Goal: Task Accomplishment & Management: Complete application form

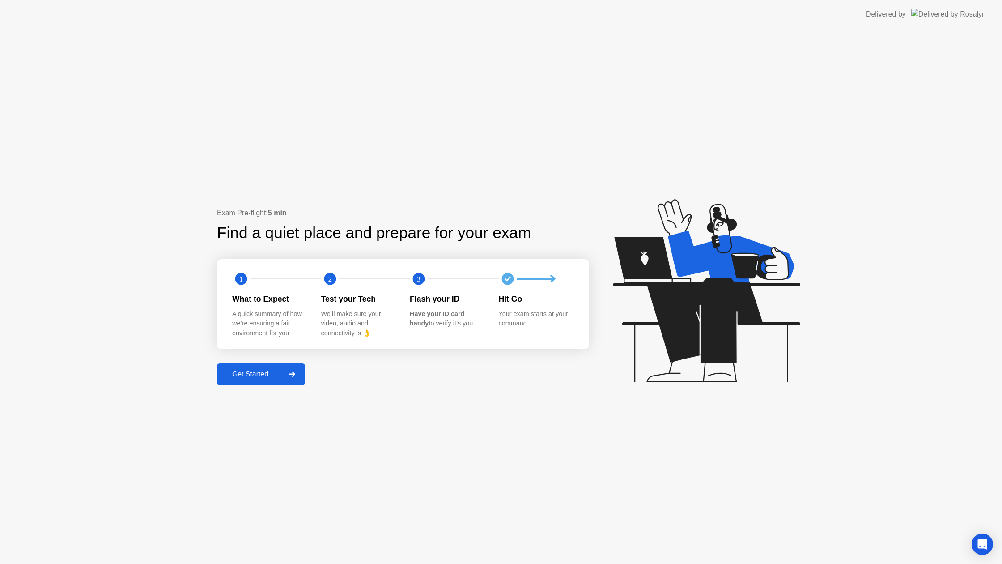
click at [258, 379] on button "Get Started" at bounding box center [261, 373] width 88 height 21
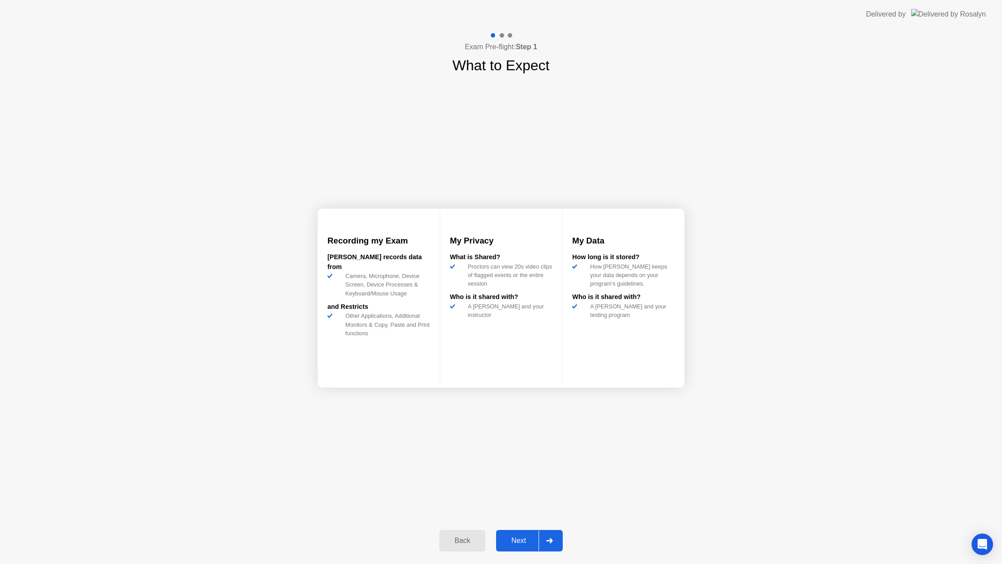
click at [529, 534] on button "Next" at bounding box center [529, 540] width 67 height 21
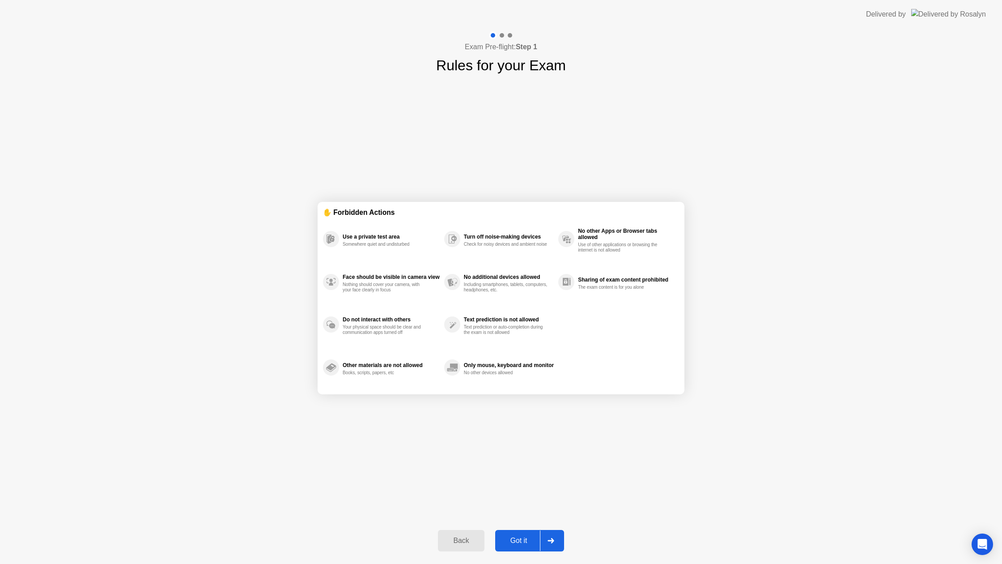
click at [527, 536] on div "Got it" at bounding box center [519, 540] width 42 height 8
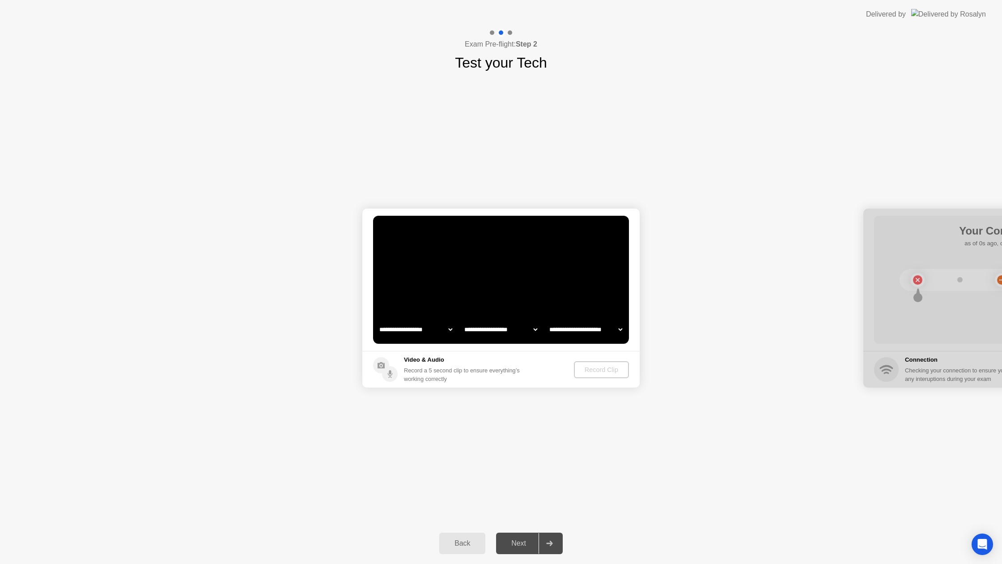
select select "*******"
select select "**********"
select select "*******"
click at [609, 371] on div "Record Clip" at bounding box center [602, 369] width 48 height 7
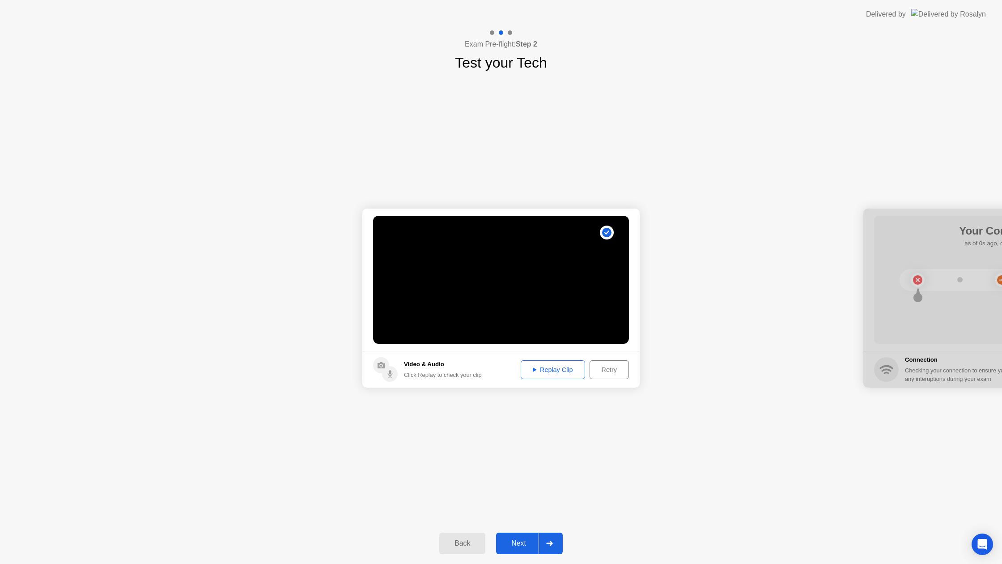
click at [560, 373] on div "Replay Clip" at bounding box center [553, 369] width 58 height 7
click at [524, 543] on div "Next" at bounding box center [519, 543] width 40 height 8
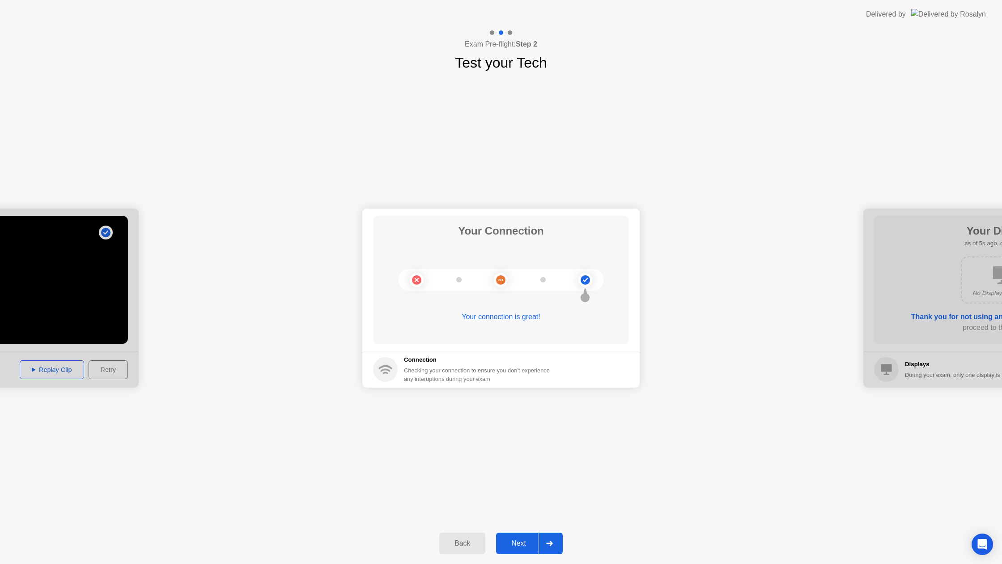
click at [517, 534] on button "Next" at bounding box center [529, 542] width 67 height 21
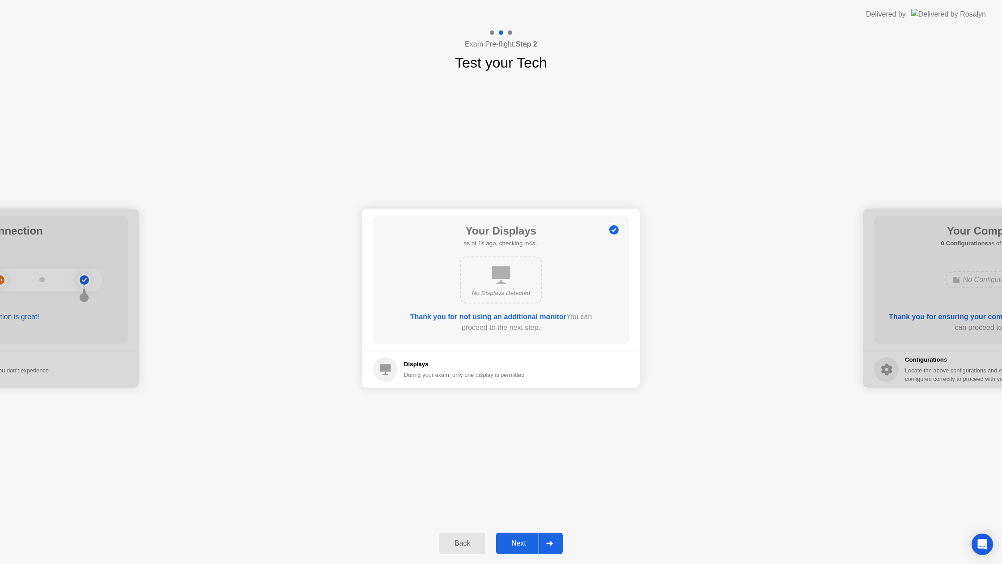
drag, startPoint x: 515, startPoint y: 539, endPoint x: 493, endPoint y: 526, distance: 25.5
click at [514, 539] on div "Next" at bounding box center [519, 543] width 40 height 8
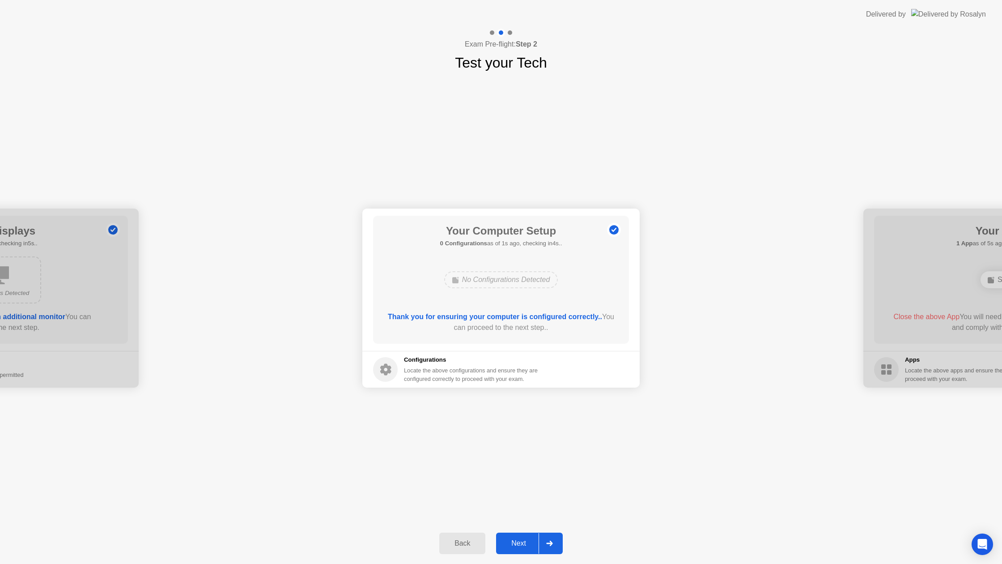
click at [511, 549] on button "Next" at bounding box center [529, 542] width 67 height 21
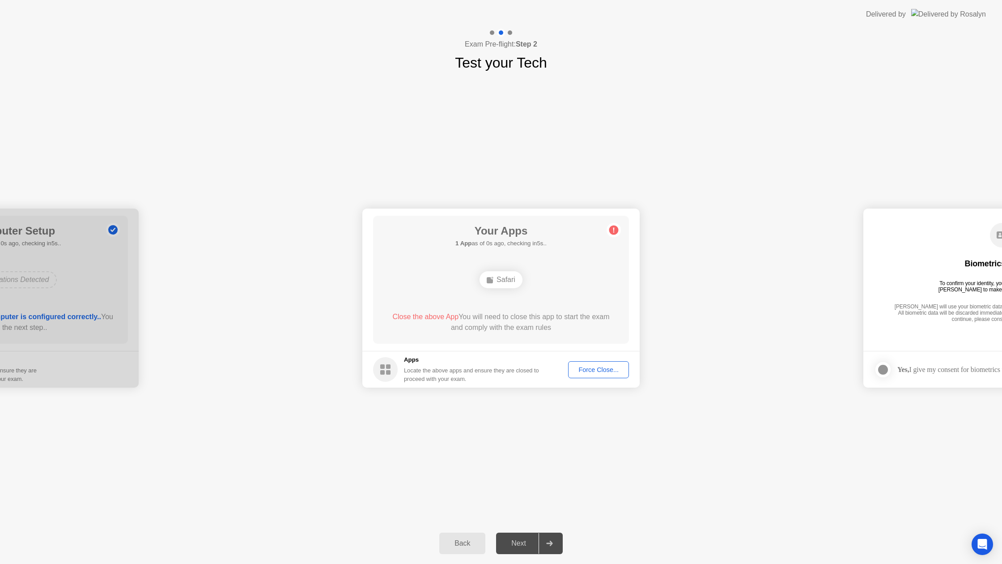
click at [594, 369] on div "Force Close..." at bounding box center [598, 369] width 55 height 7
click at [520, 541] on div "Next" at bounding box center [519, 543] width 40 height 8
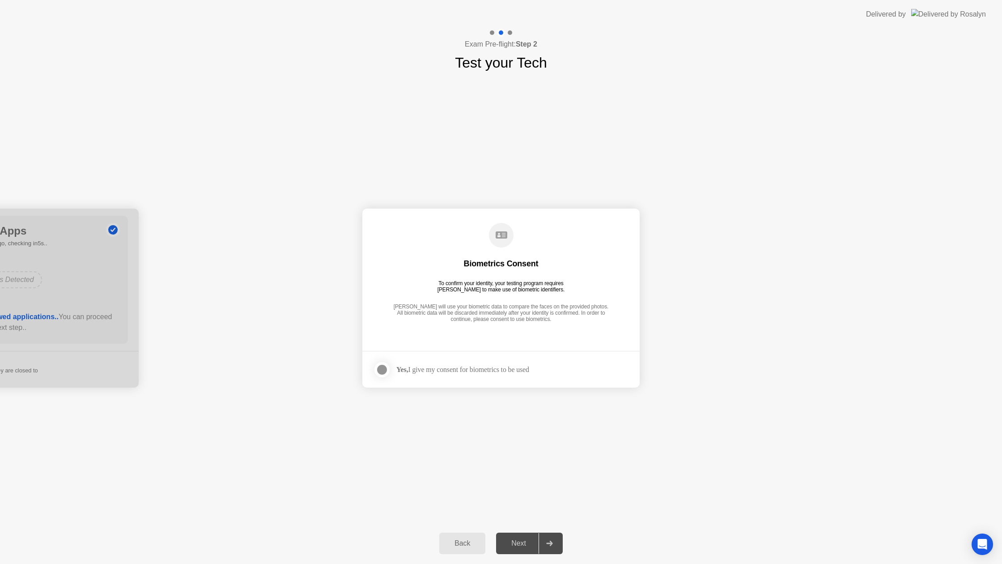
click at [385, 368] on div at bounding box center [382, 369] width 11 height 11
click at [525, 543] on div "Next" at bounding box center [519, 543] width 40 height 8
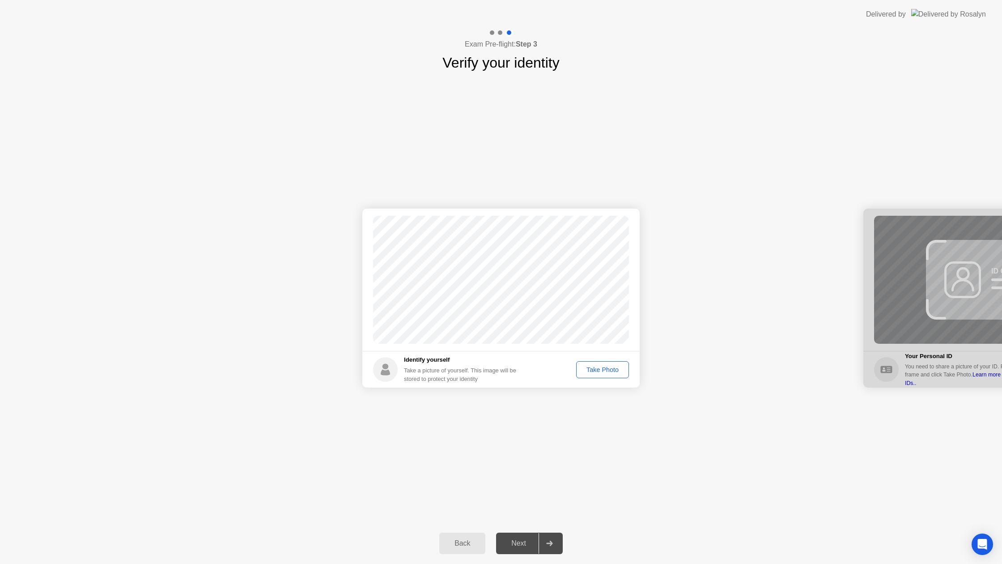
click at [600, 374] on button "Take Photo" at bounding box center [602, 369] width 53 height 17
click at [547, 544] on icon at bounding box center [549, 542] width 7 height 5
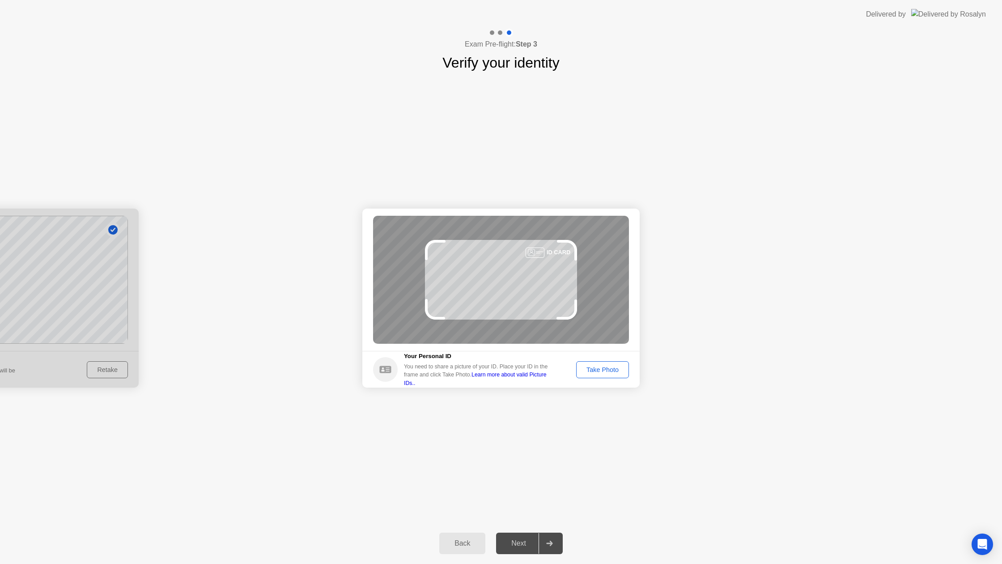
click at [612, 370] on div "Take Photo" at bounding box center [602, 369] width 47 height 7
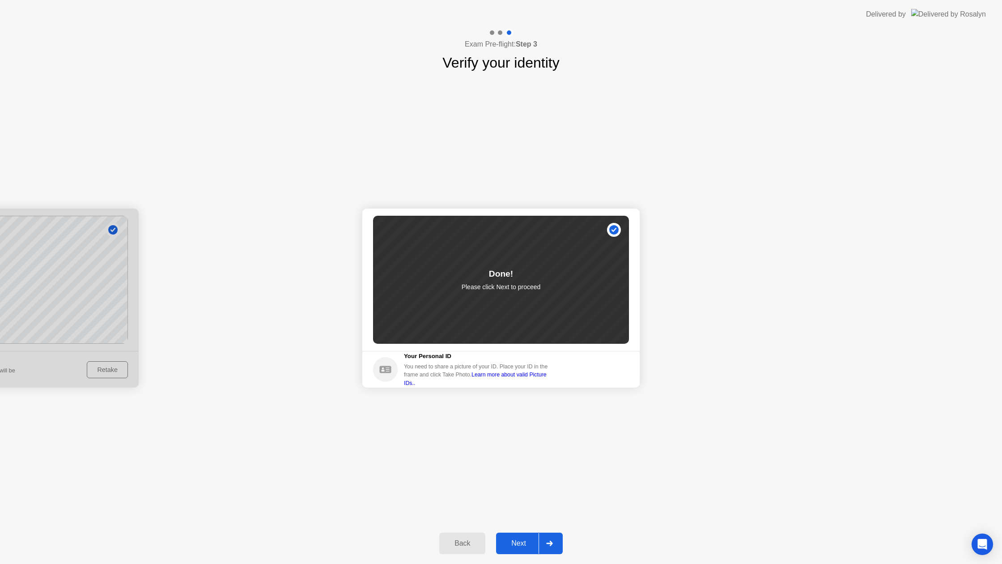
click at [517, 539] on div "Next" at bounding box center [519, 543] width 40 height 8
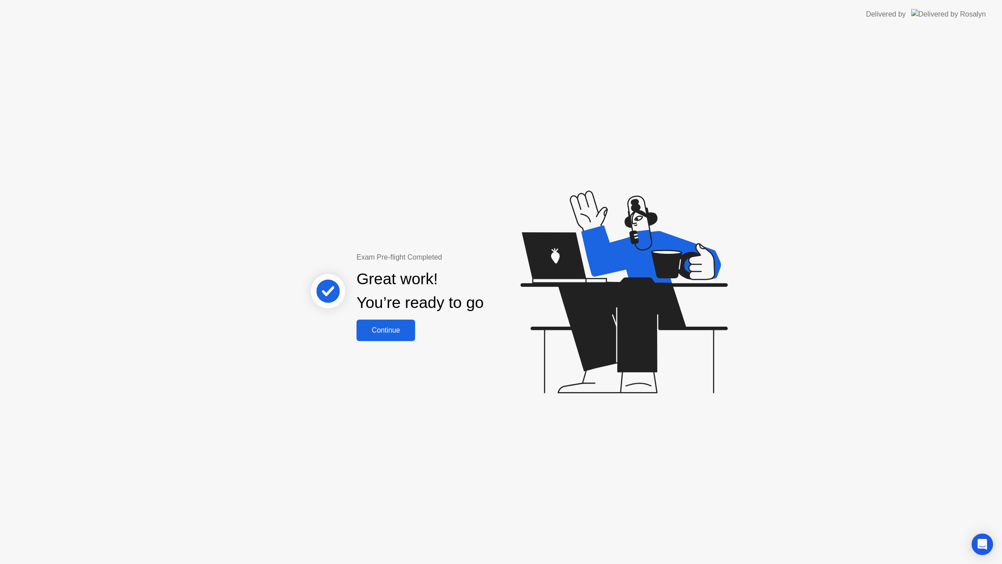
click at [389, 333] on div "Continue" at bounding box center [385, 330] width 53 height 8
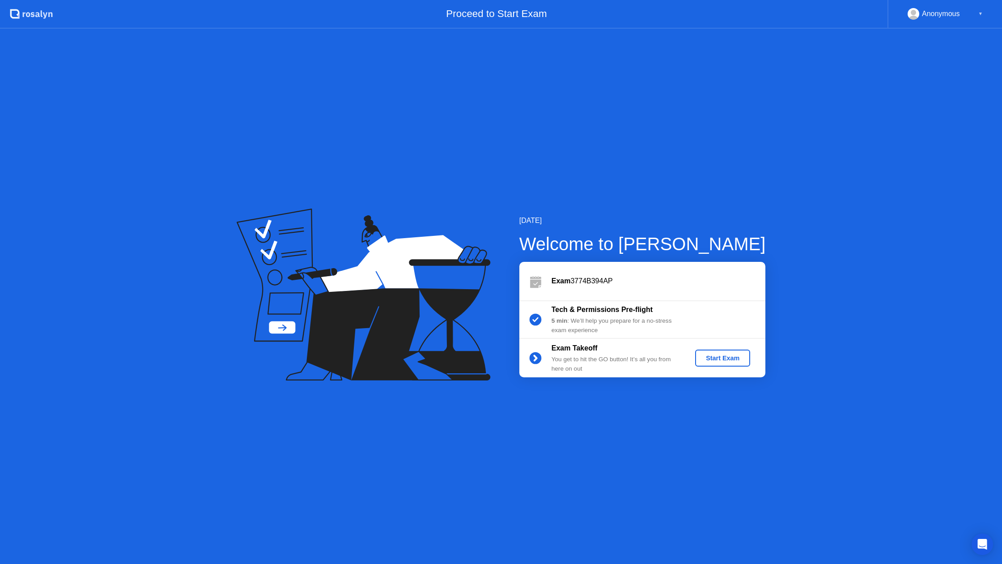
click at [737, 361] on div "Start Exam" at bounding box center [723, 357] width 48 height 7
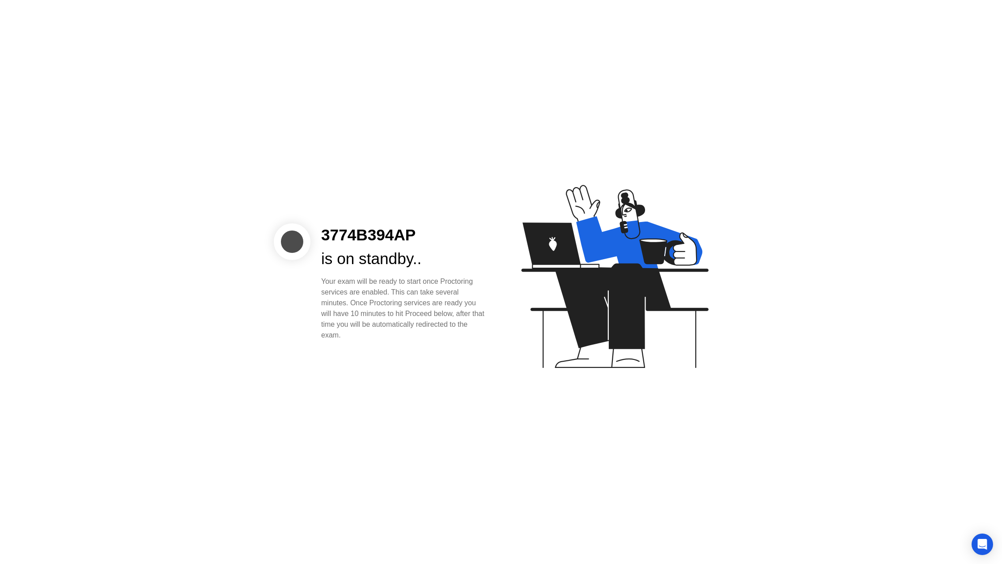
click at [740, 369] on div "3774B394AP is on standby.. Your exam will be ready to start once Proctoring ser…" at bounding box center [501, 282] width 1002 height 564
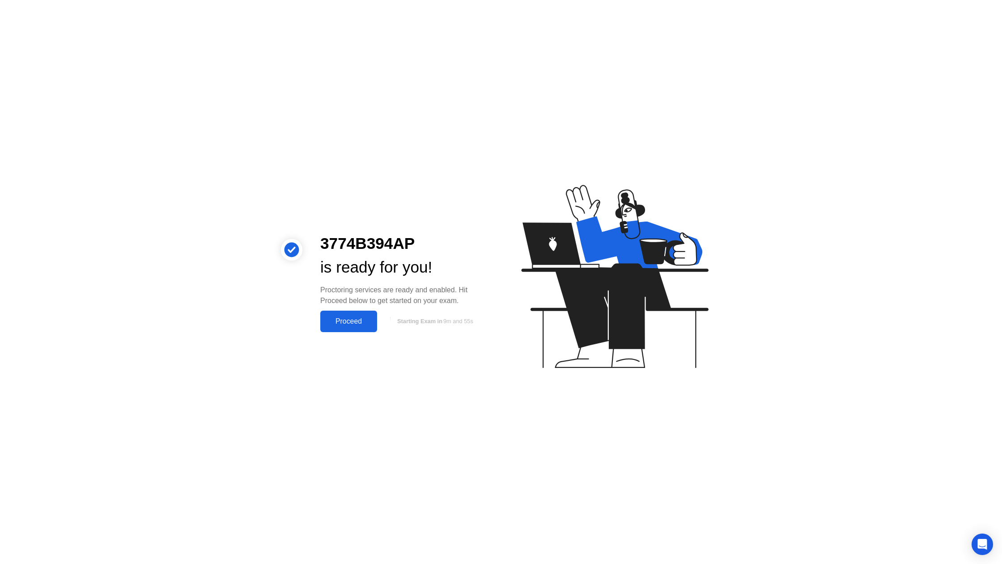
click at [351, 322] on div "Proceed" at bounding box center [348, 321] width 51 height 8
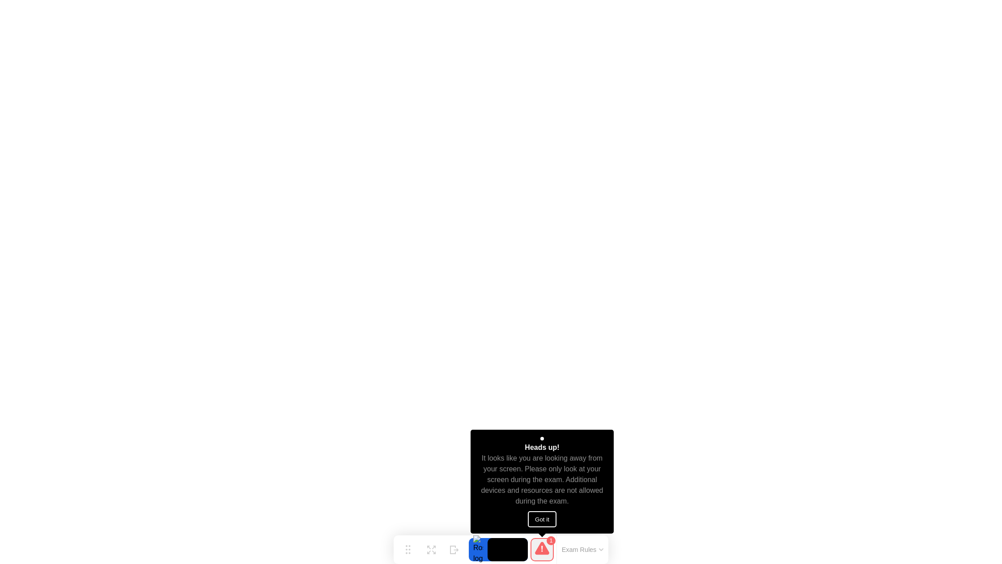
click at [543, 518] on button "Got it" at bounding box center [542, 519] width 29 height 16
